Goal: Find specific page/section: Find specific page/section

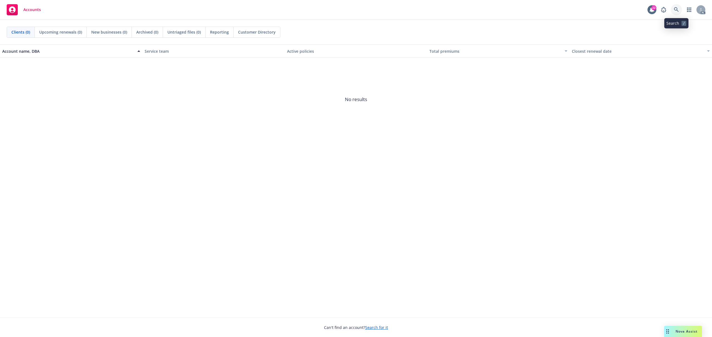
click at [673, 10] on link at bounding box center [675, 9] width 11 height 11
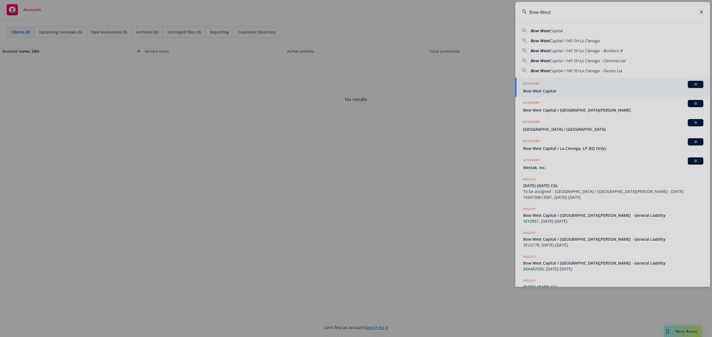
click at [570, 110] on div at bounding box center [356, 168] width 712 height 337
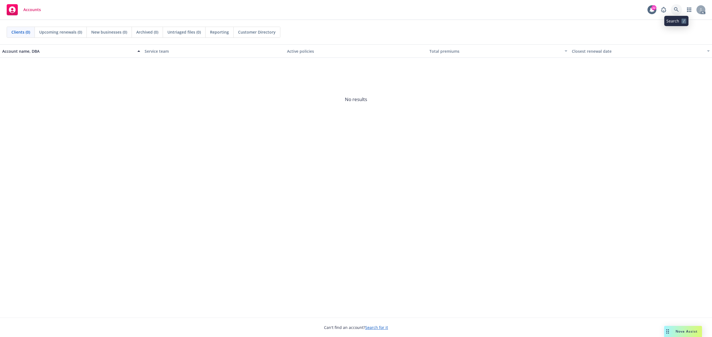
click at [674, 8] on icon at bounding box center [675, 9] width 5 height 5
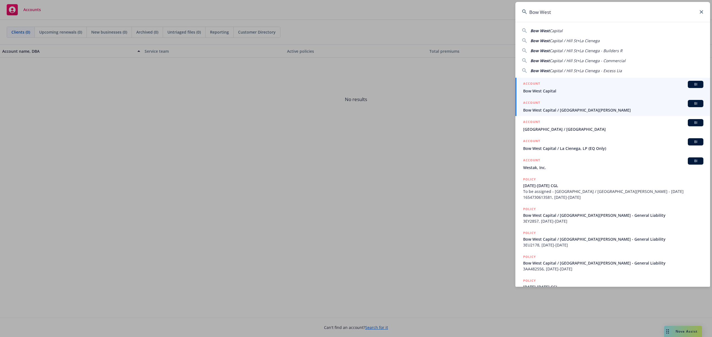
type input "Bow West"
click at [586, 108] on span "Bow West Capital / [GEOGRAPHIC_DATA][PERSON_NAME]" at bounding box center [613, 110] width 180 height 6
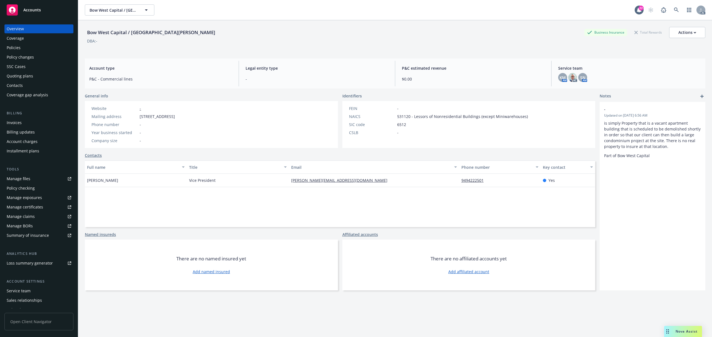
click at [10, 122] on div "Invoices" at bounding box center [14, 122] width 15 height 9
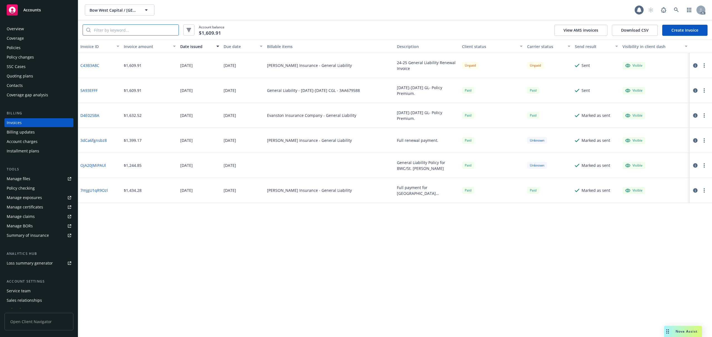
click at [146, 31] on input "search" at bounding box center [135, 30] width 88 height 11
paste input "C43B3A8C"
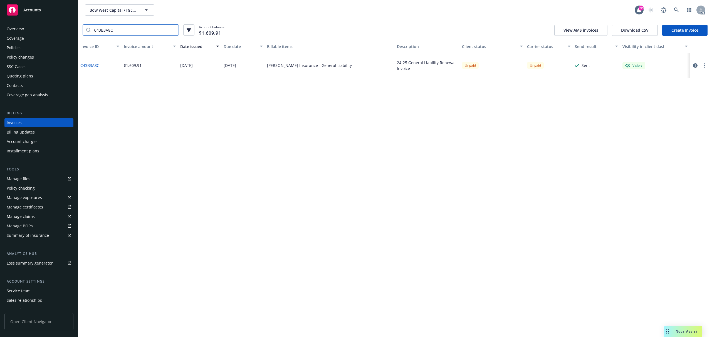
type input "C43B3A8C"
click at [304, 65] on div "[PERSON_NAME] Insurance - General Liability" at bounding box center [309, 66] width 85 height 6
drag, startPoint x: 300, startPoint y: 64, endPoint x: 332, endPoint y: 66, distance: 31.7
click at [332, 66] on div "[PERSON_NAME] Insurance - General Liability" at bounding box center [330, 65] width 130 height 25
click at [333, 66] on div "[PERSON_NAME] Insurance - General Liability" at bounding box center [330, 65] width 130 height 25
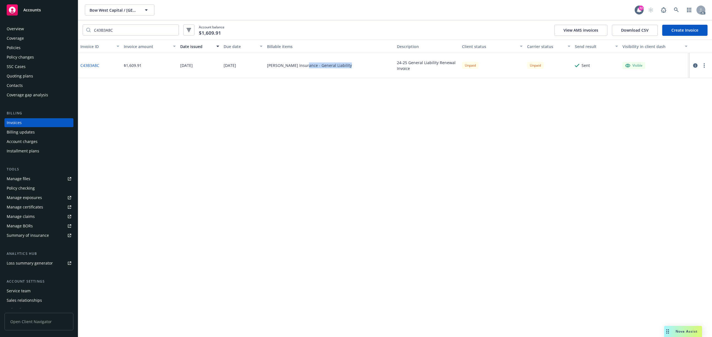
drag, startPoint x: 332, startPoint y: 66, endPoint x: 305, endPoint y: 65, distance: 27.2
click at [305, 65] on div "[PERSON_NAME] Insurance - General Liability" at bounding box center [330, 65] width 130 height 25
click at [19, 46] on div "Policies" at bounding box center [14, 47] width 14 height 9
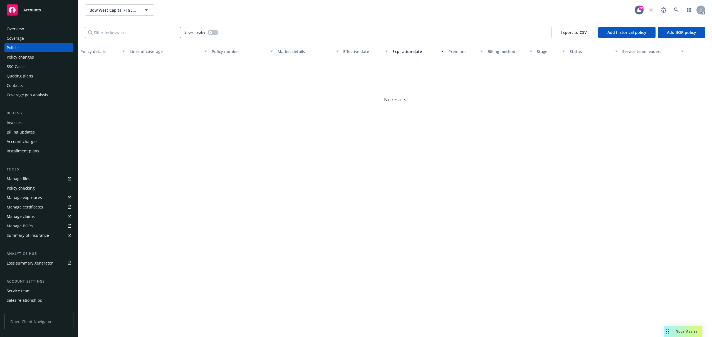
click at [142, 34] on input "Filter by keyword..." at bounding box center [133, 32] width 96 height 11
paste input "General Liability"
type input "General Liability"
click at [28, 122] on div "Invoices" at bounding box center [39, 122] width 64 height 9
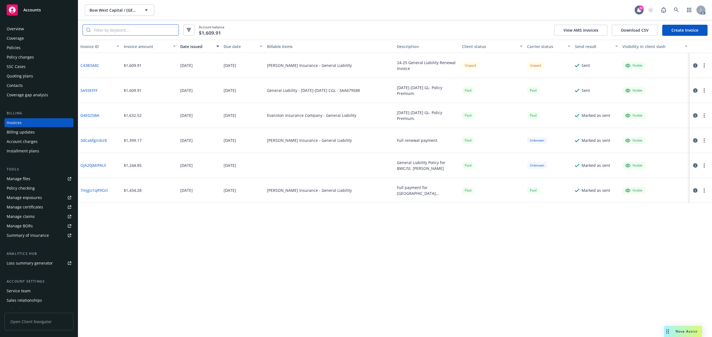
click at [156, 33] on input "search" at bounding box center [135, 30] width 88 height 11
paste input "C43B3A8C"
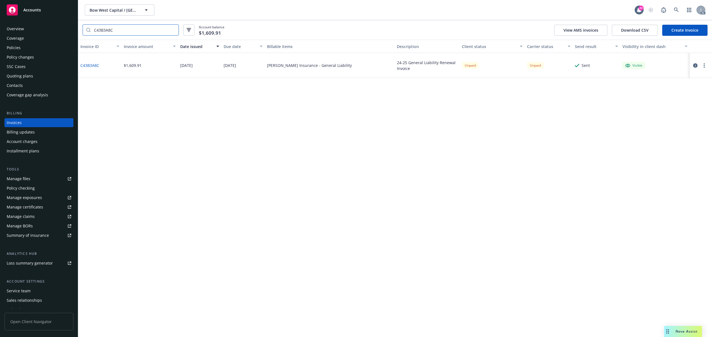
type input "C43B3A8C"
click at [692, 64] on button "button" at bounding box center [694, 65] width 7 height 7
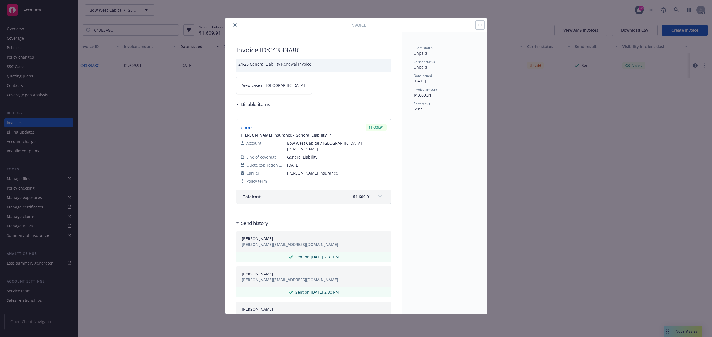
click at [236, 24] on icon "close" at bounding box center [234, 24] width 3 height 3
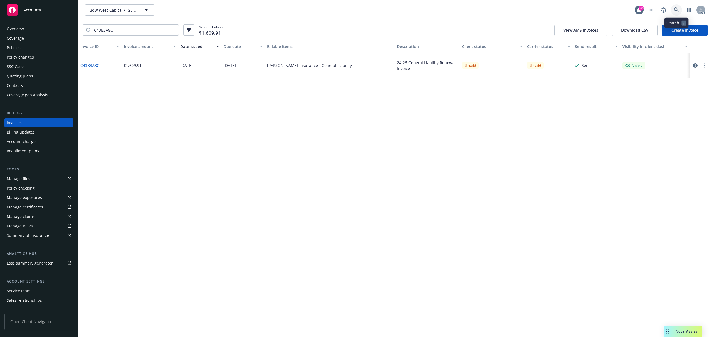
click at [675, 13] on link at bounding box center [675, 9] width 11 height 11
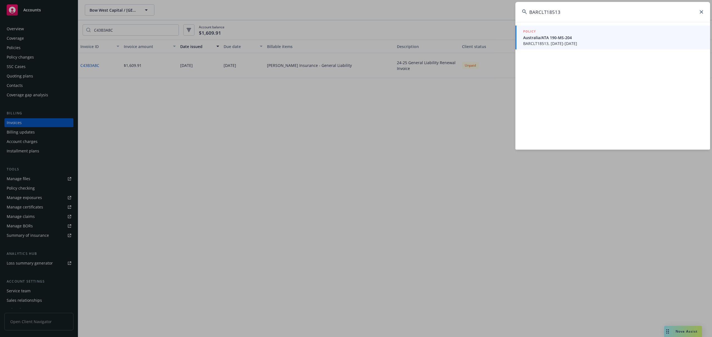
type input "BARCLT18513"
click at [575, 38] on span "Australia/ATA 190-MS-204" at bounding box center [613, 38] width 180 height 6
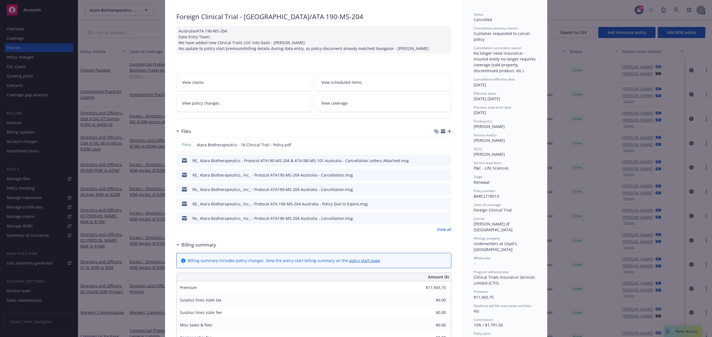
scroll to position [148, 0]
